Goal: Navigation & Orientation: Find specific page/section

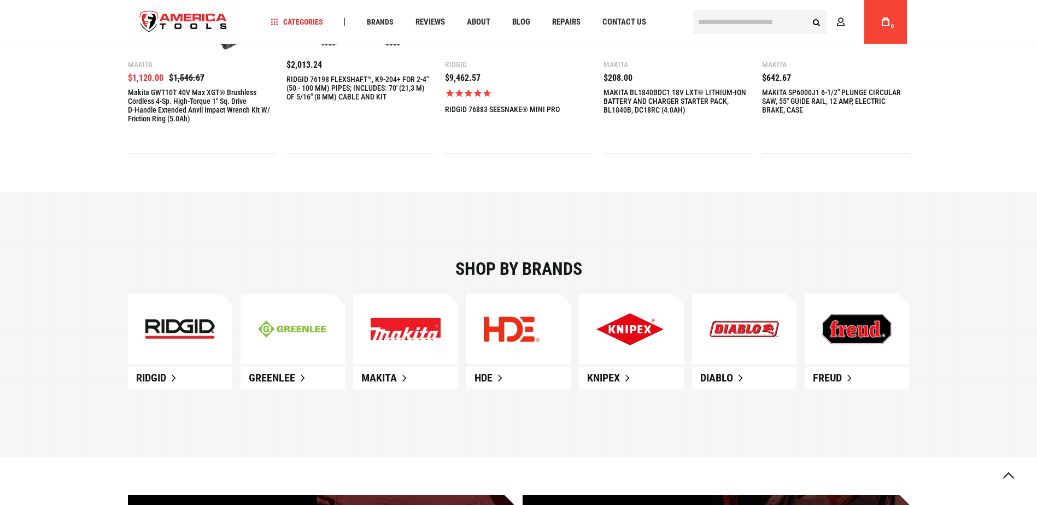
scroll to position [638, 0]
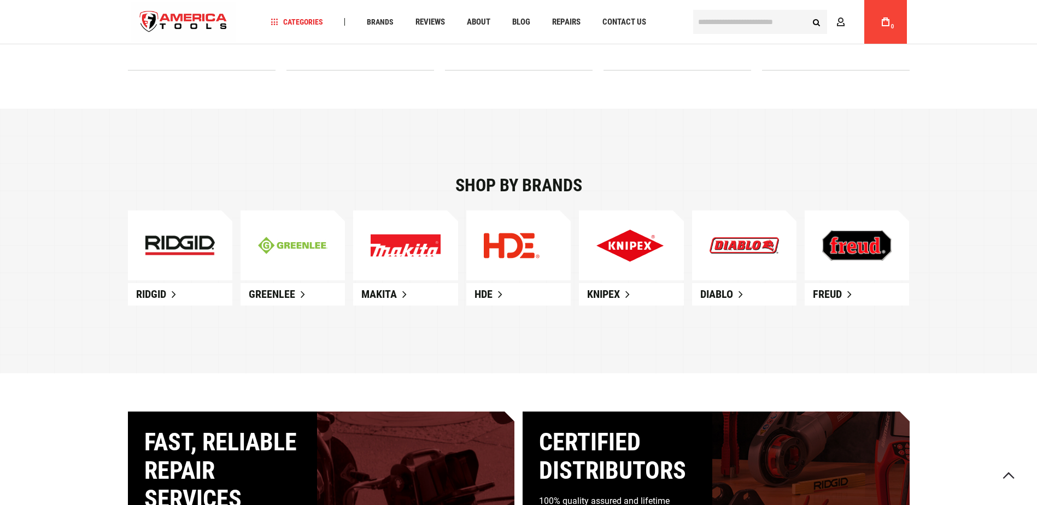
click at [208, 269] on link at bounding box center [180, 245] width 104 height 70
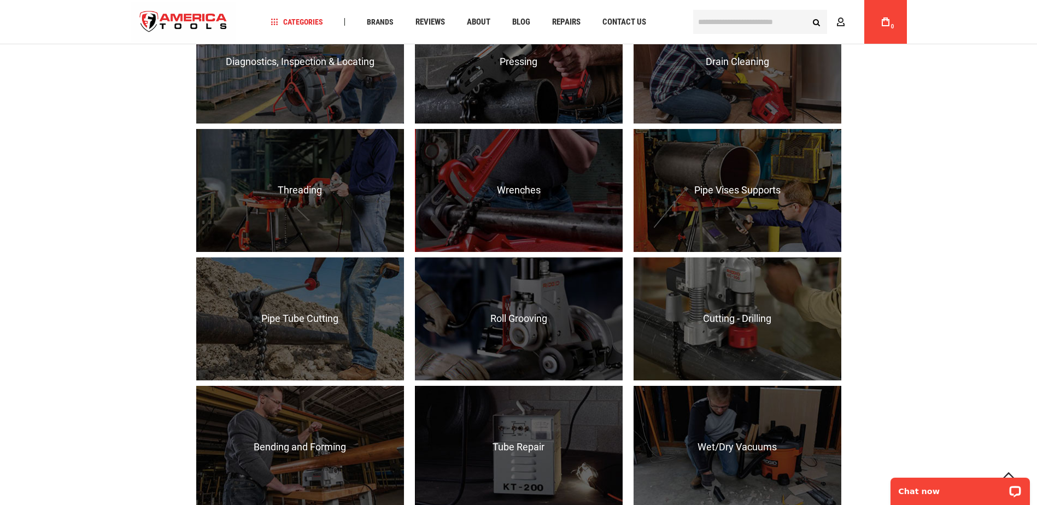
scroll to position [820, 0]
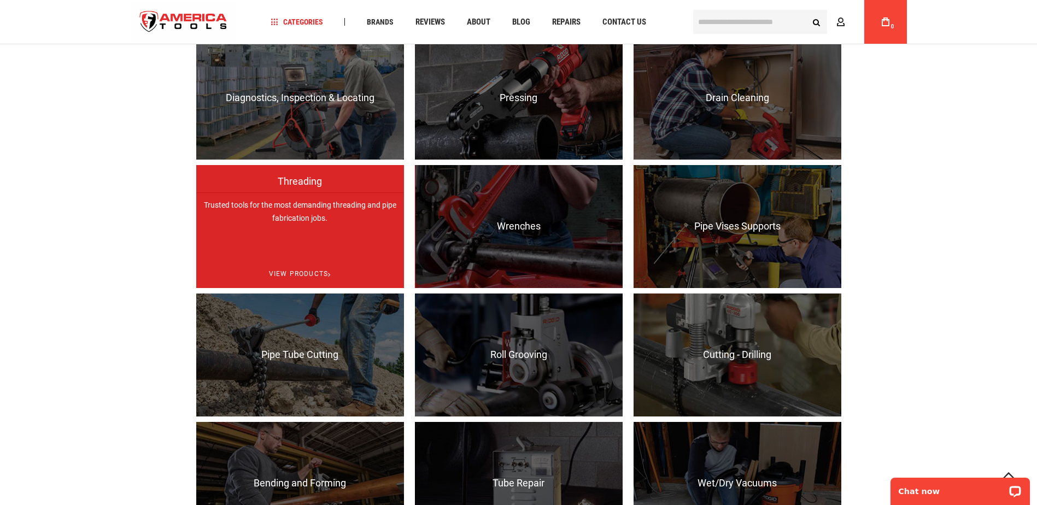
click at [333, 233] on p "Trusted tools for the most demanding threading and pipe fabrication jobs." at bounding box center [300, 253] width 208 height 123
click at [301, 275] on span "View Products" at bounding box center [300, 274] width 208 height 28
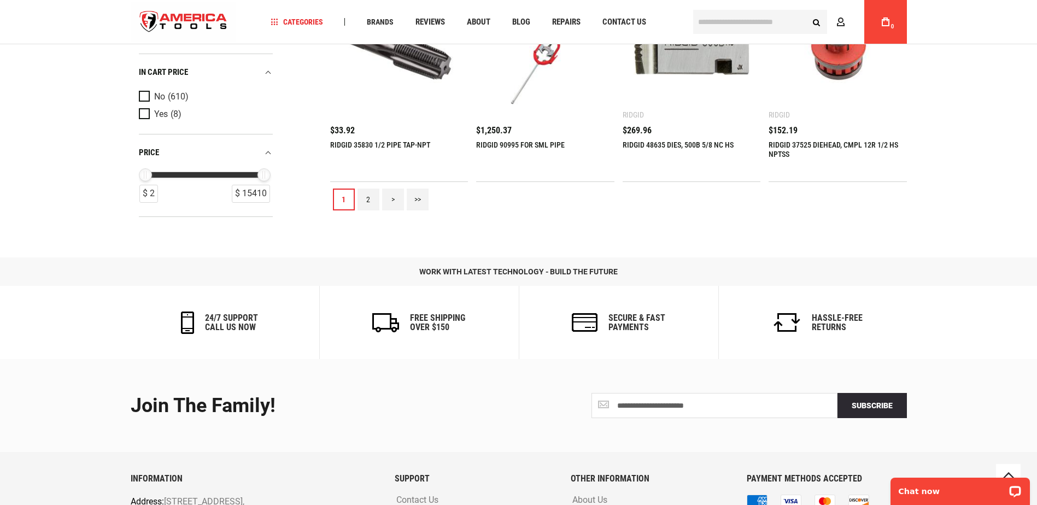
scroll to position [1366, 0]
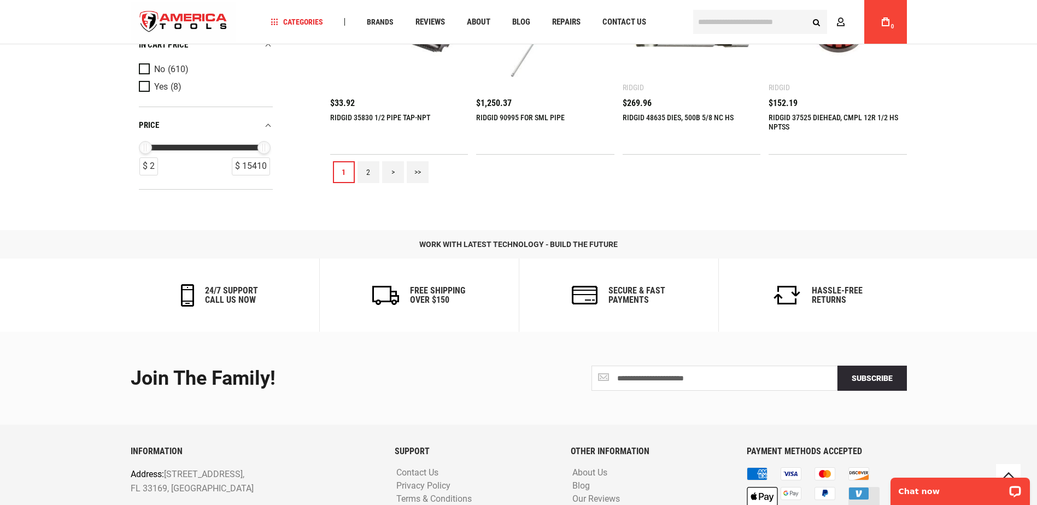
click at [363, 164] on link "2" at bounding box center [368, 172] width 22 height 22
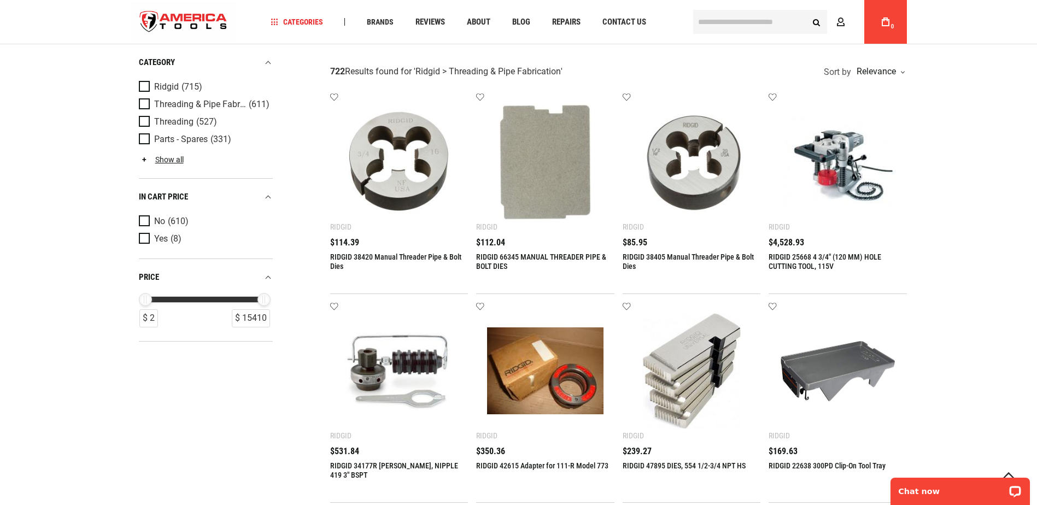
scroll to position [0, 0]
